Goal: Transaction & Acquisition: Register for event/course

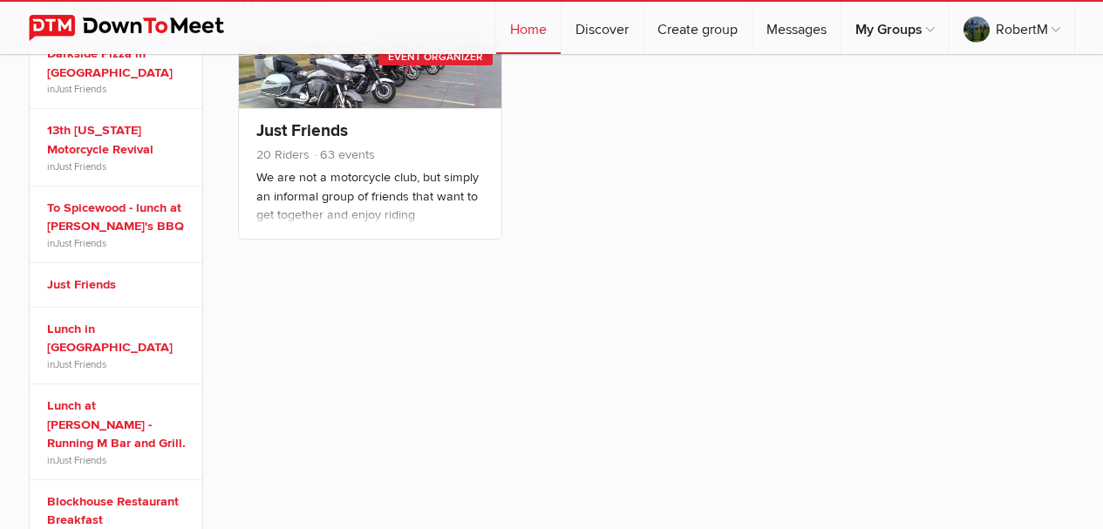
scroll to position [349, 0]
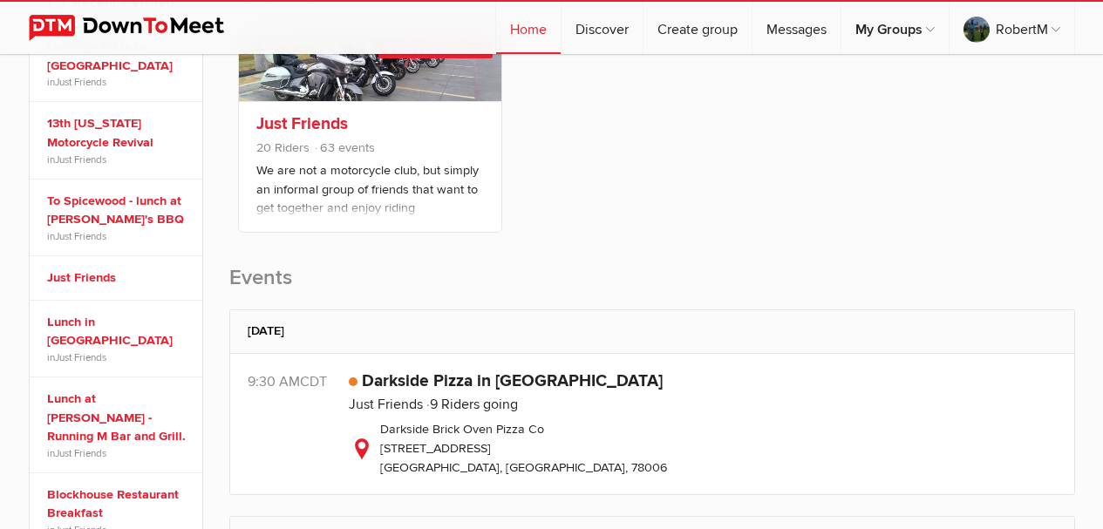
click at [301, 121] on link "Just Friends" at bounding box center [302, 123] width 92 height 21
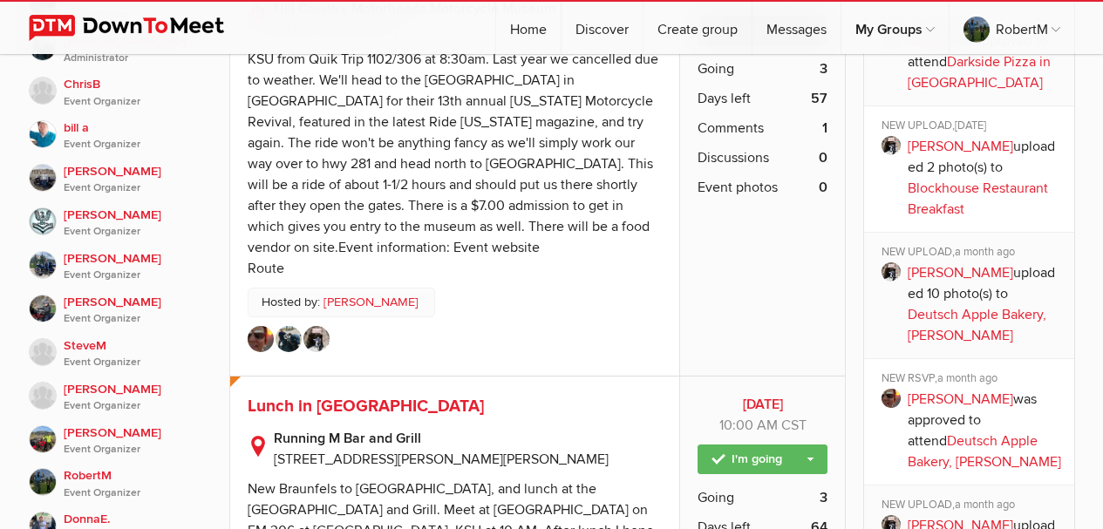
scroll to position [1307, 0]
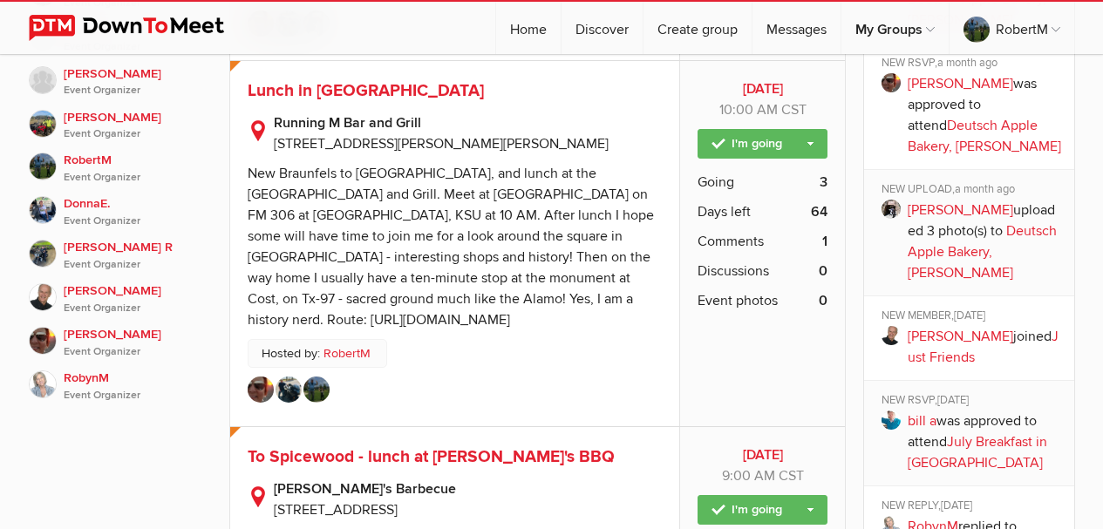
click at [350, 80] on span "Lunch in [GEOGRAPHIC_DATA]" at bounding box center [366, 90] width 236 height 21
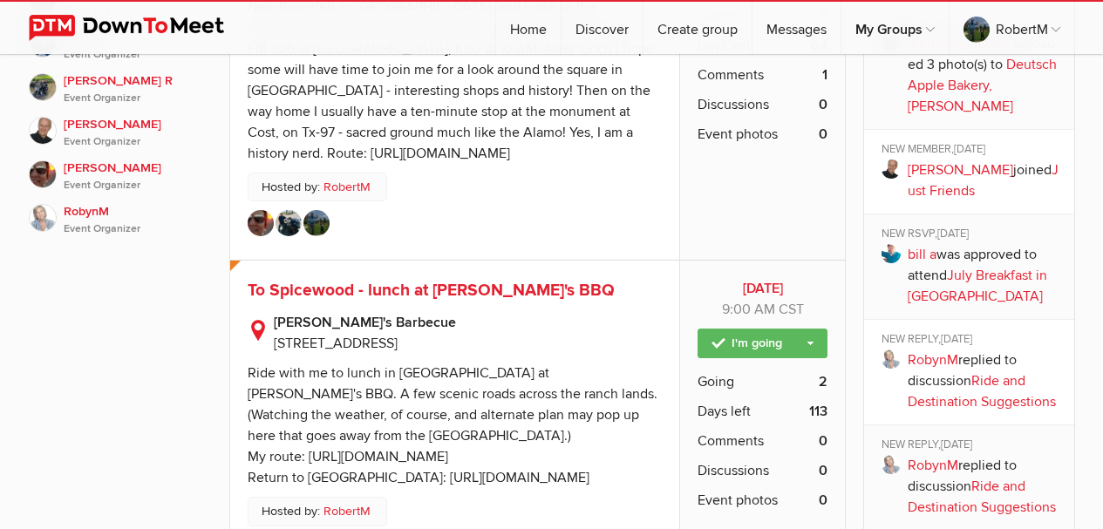
scroll to position [1482, 0]
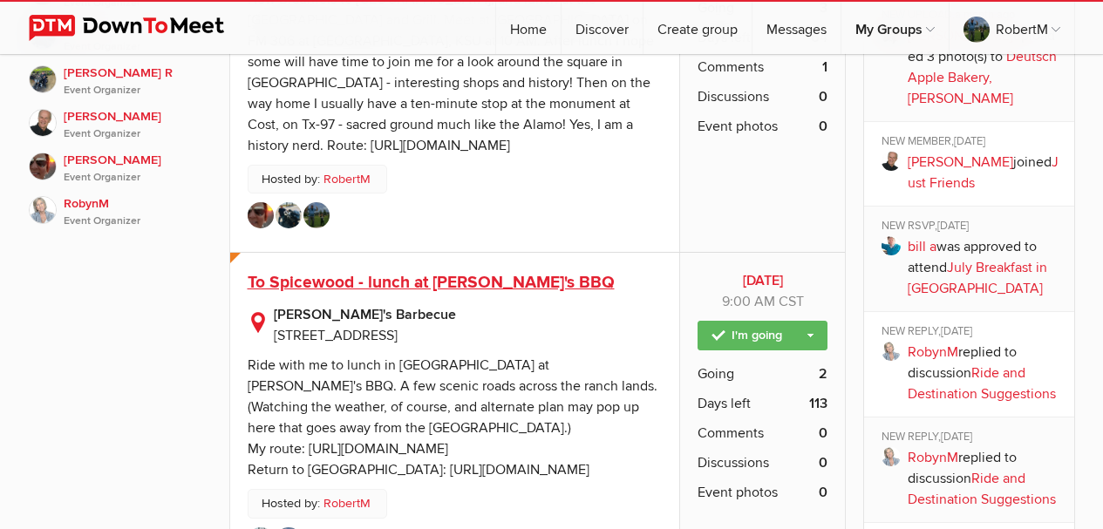
click at [298, 272] on span "To Spicewood - lunch at [PERSON_NAME]'s BBQ" at bounding box center [431, 282] width 367 height 21
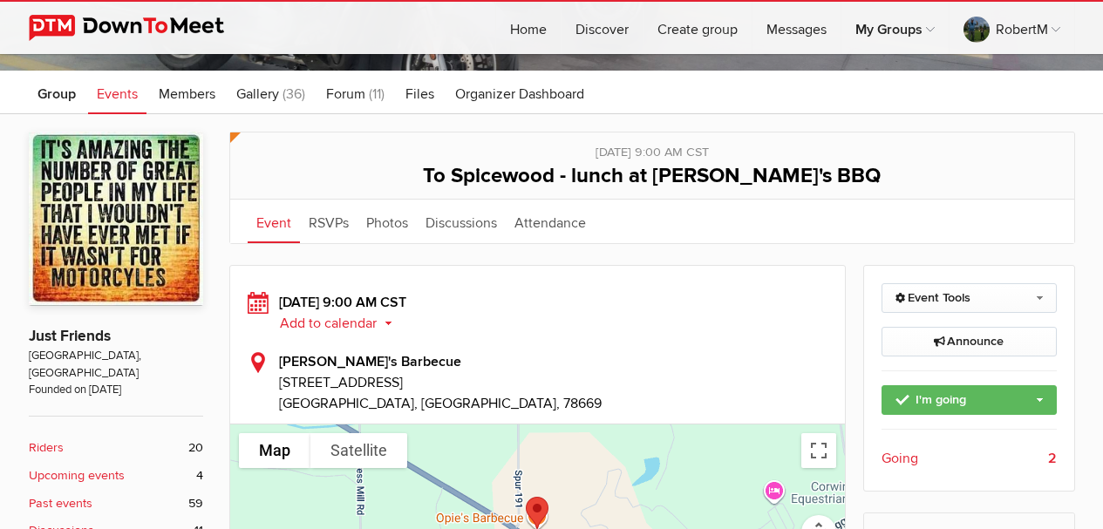
scroll to position [174, 0]
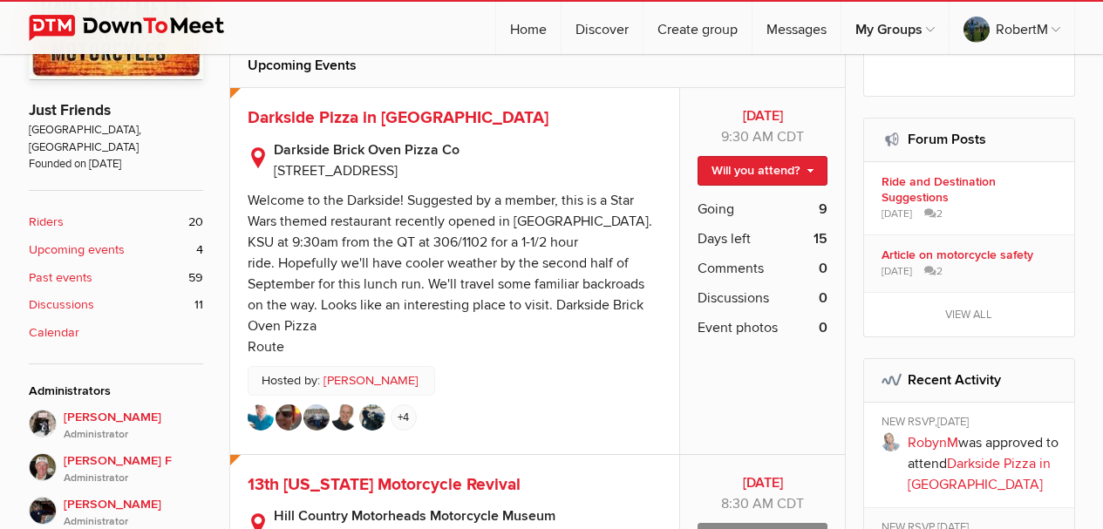
scroll to position [523, 0]
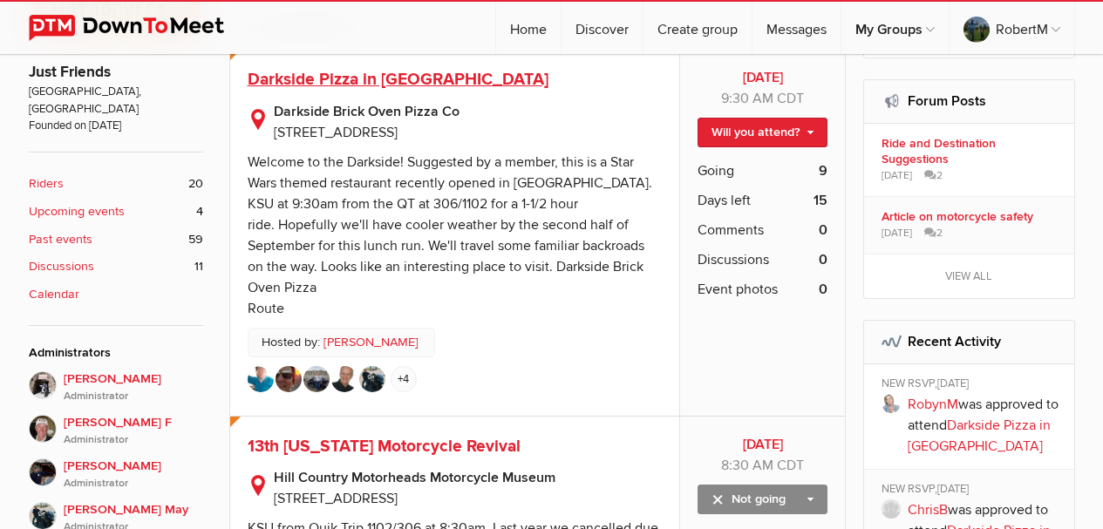
click at [396, 78] on span "Darkside Pizza in [GEOGRAPHIC_DATA]" at bounding box center [398, 79] width 301 height 21
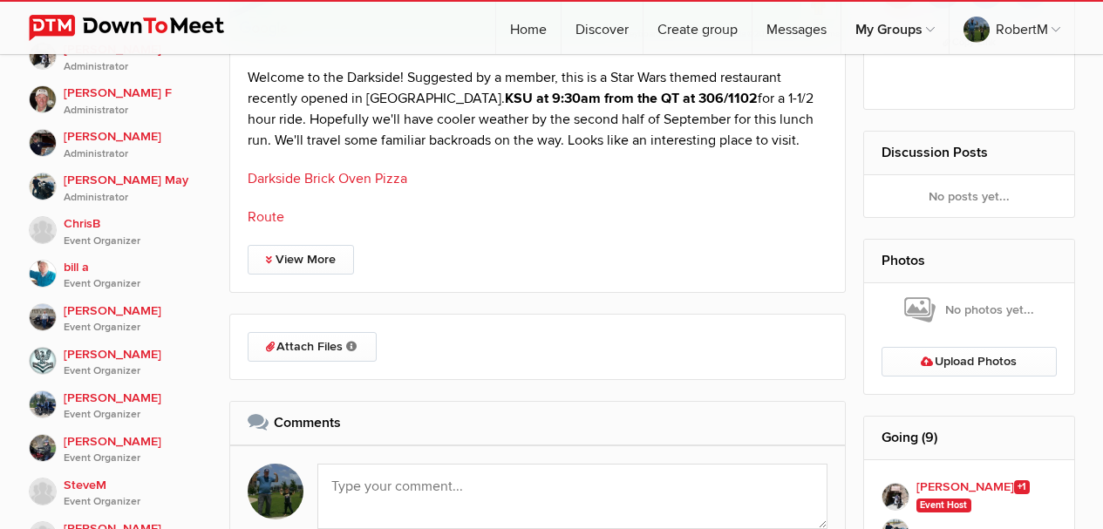
scroll to position [610, 0]
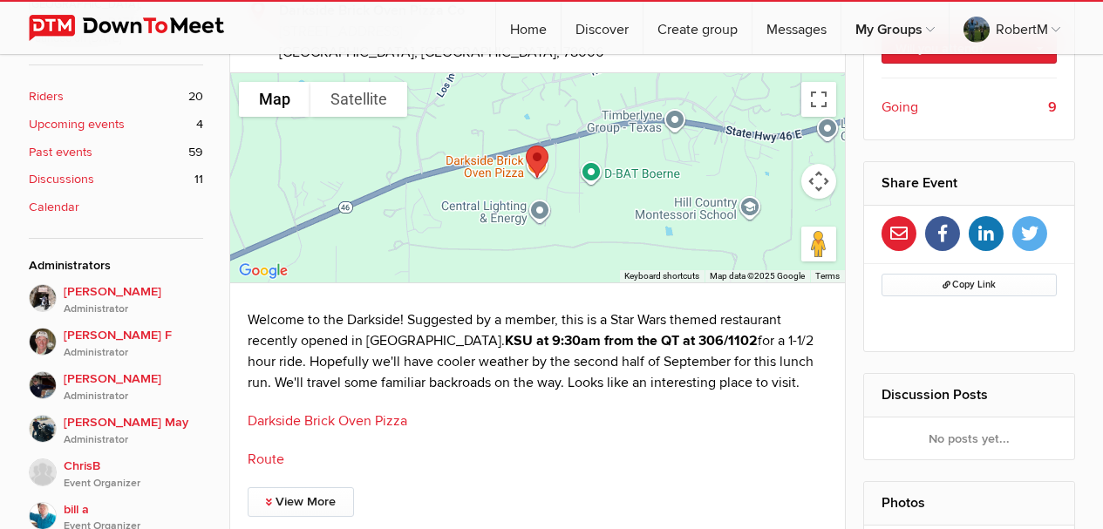
click at [906, 111] on span "Going" at bounding box center [899, 107] width 37 height 21
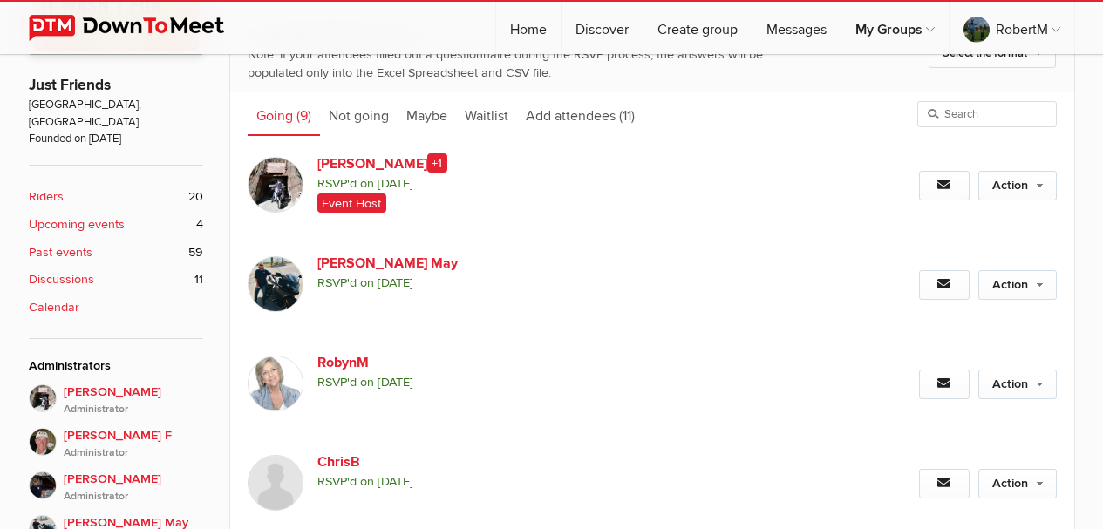
scroll to position [523, 0]
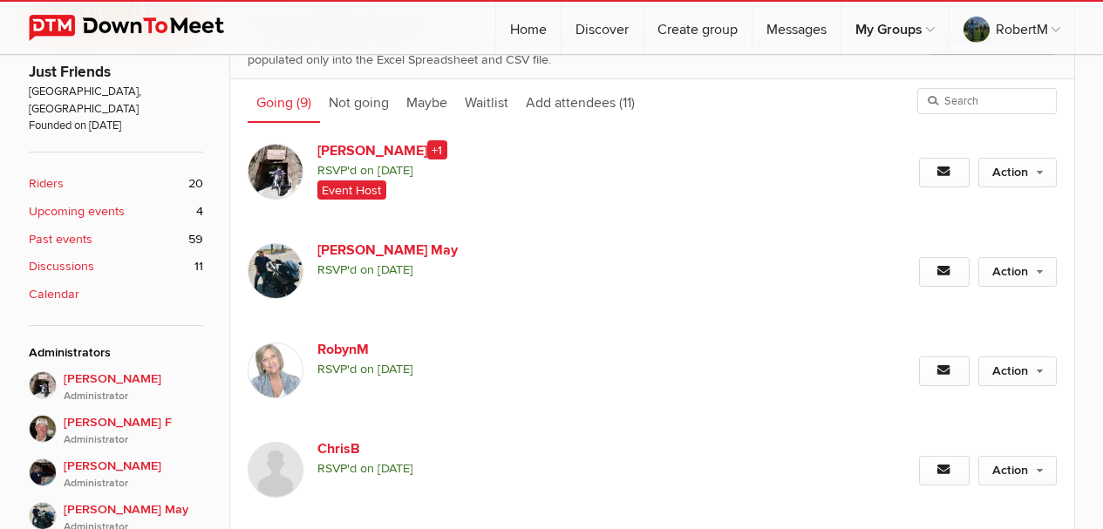
click at [63, 202] on b "Upcoming events" at bounding box center [77, 211] width 96 height 19
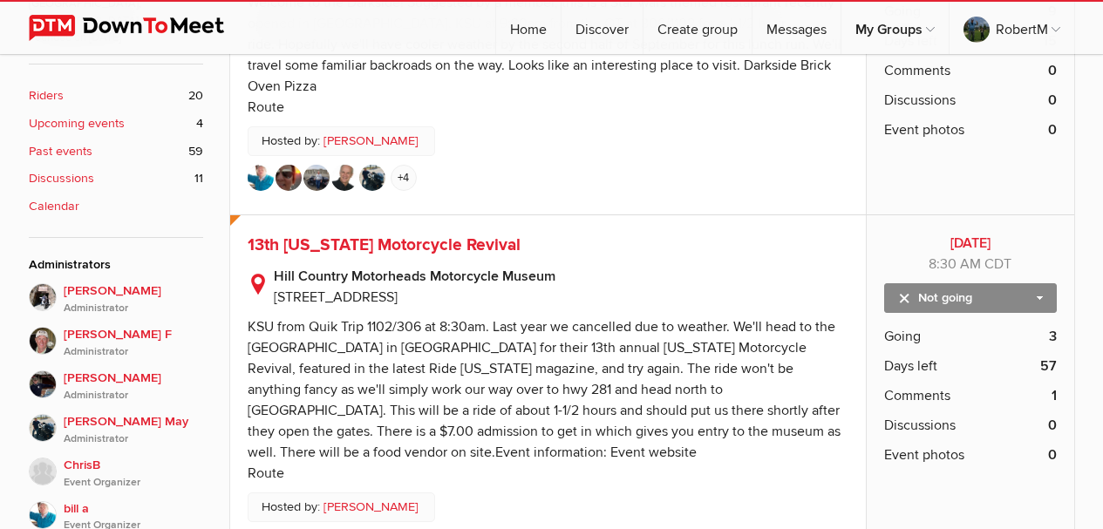
scroll to position [349, 0]
